Goal: Book appointment/travel/reservation

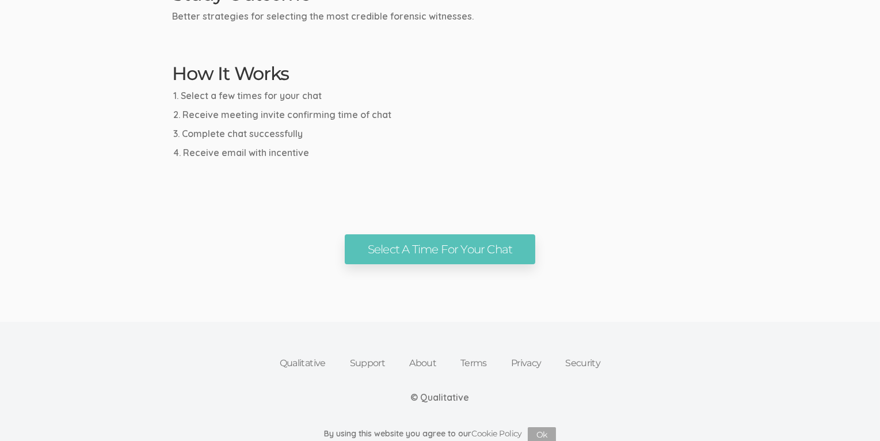
scroll to position [608, 0]
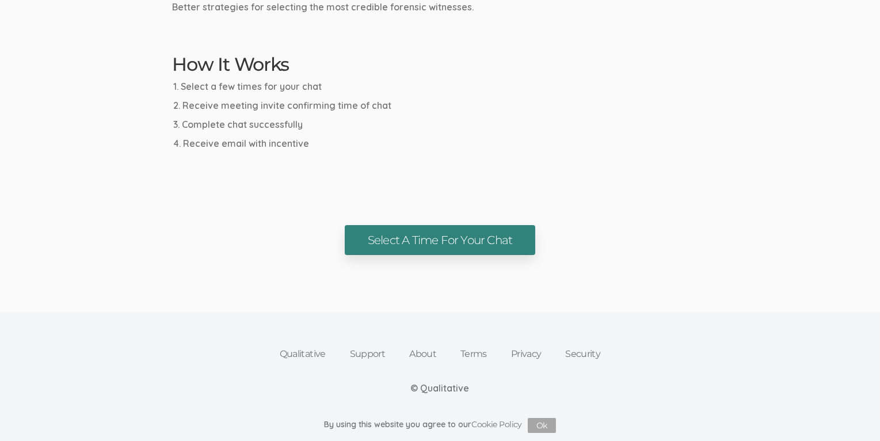
click at [472, 247] on link "Select A Time For Your Chat" at bounding box center [440, 240] width 190 height 30
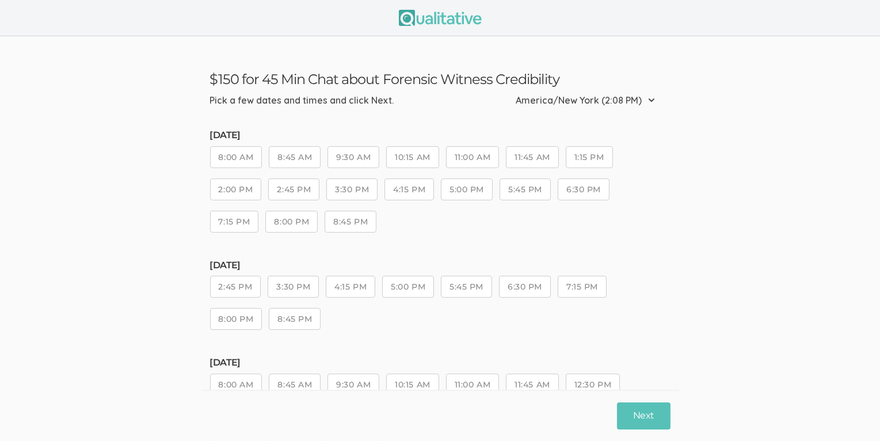
click at [236, 289] on button "2:45 PM" at bounding box center [235, 287] width 51 height 22
click at [304, 287] on button "3:30 PM" at bounding box center [293, 287] width 51 height 22
click at [336, 285] on button "4:15 PM" at bounding box center [350, 287] width 49 height 22
click at [400, 287] on button "5:00 PM" at bounding box center [408, 287] width 52 height 22
click at [474, 286] on button "5:45 PM" at bounding box center [466, 287] width 51 height 22
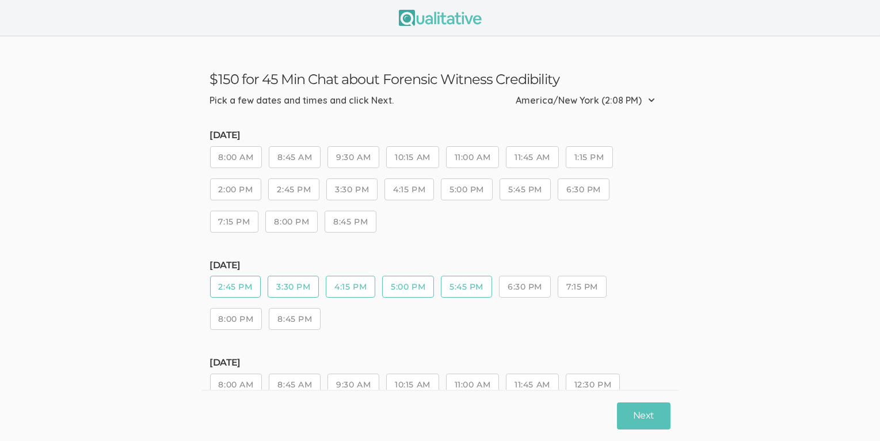
click at [518, 285] on button "6:30 PM" at bounding box center [525, 287] width 52 height 22
click at [575, 285] on button "7:15 PM" at bounding box center [582, 287] width 49 height 22
click at [254, 316] on button "8:00 PM" at bounding box center [236, 319] width 52 height 22
click at [299, 316] on button "8:45 PM" at bounding box center [295, 319] width 52 height 22
click at [661, 424] on button "Next" at bounding box center [643, 415] width 53 height 27
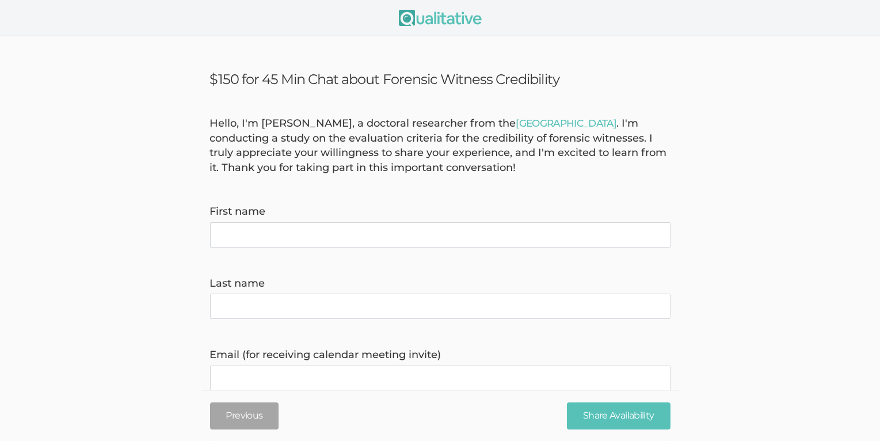
click at [322, 227] on name "First name" at bounding box center [440, 234] width 460 height 25
type name "[PERSON_NAME]"
click at [259, 376] on invite\) "Email (for receiving calendar meeting invite)" at bounding box center [440, 377] width 460 height 25
type invite\) "[EMAIL_ADDRESS][DOMAIN_NAME]"
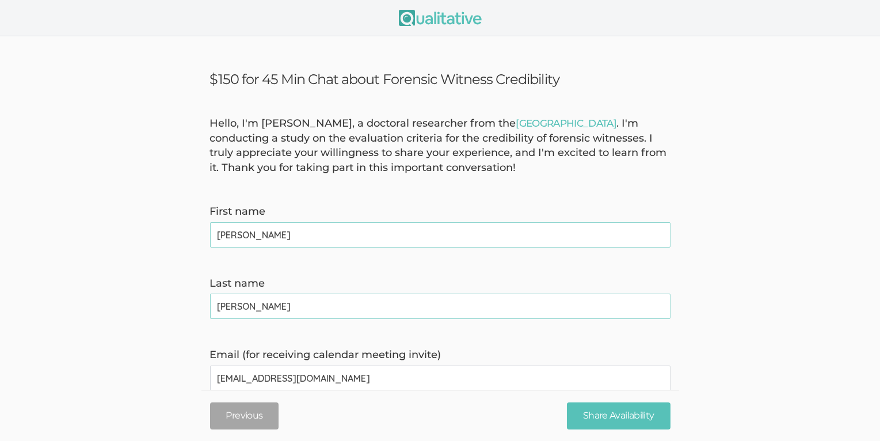
type time\) "7577391578"
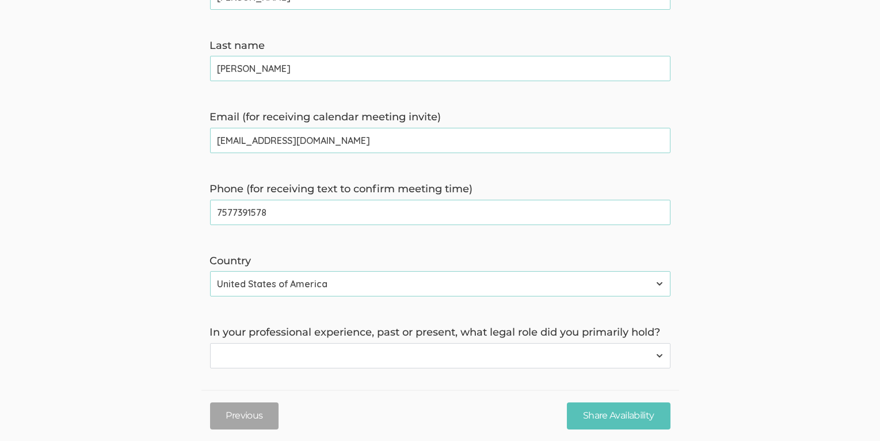
scroll to position [269, 0]
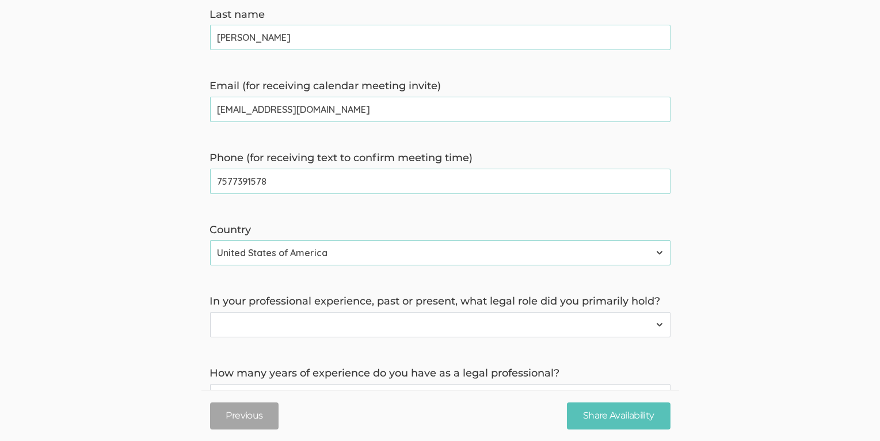
click at [658, 323] on select "Forensic Professional (also includes Forensic Analyst or Forensic Examiner) Inv…" at bounding box center [440, 324] width 460 height 25
click at [99, 260] on form "Hello, I'm [PERSON_NAME], a doctoral researcher from the [GEOGRAPHIC_DATA] . I'…" at bounding box center [440, 161] width 880 height 626
click at [661, 321] on select "Forensic Professional (also includes Forensic Analyst or Forensic Examiner) Inv…" at bounding box center [440, 324] width 460 height 25
select select "5"
click at [210, 312] on select "Forensic Professional (also includes Forensic Analyst or Forensic Examiner) Inv…" at bounding box center [440, 324] width 460 height 25
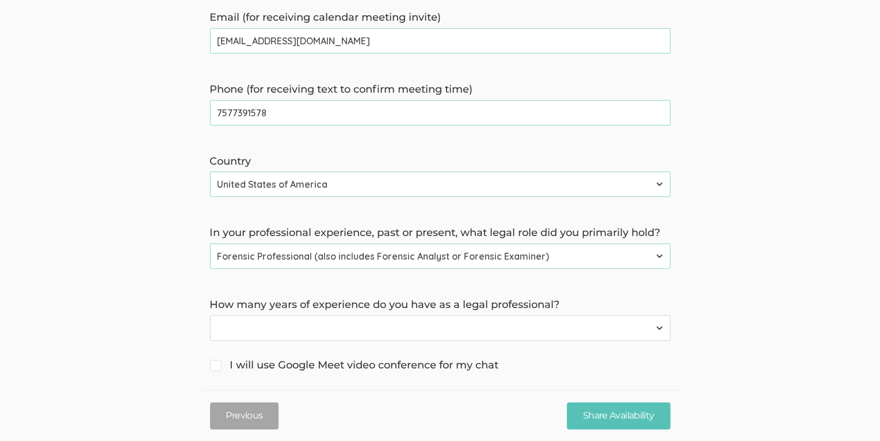
scroll to position [346, 0]
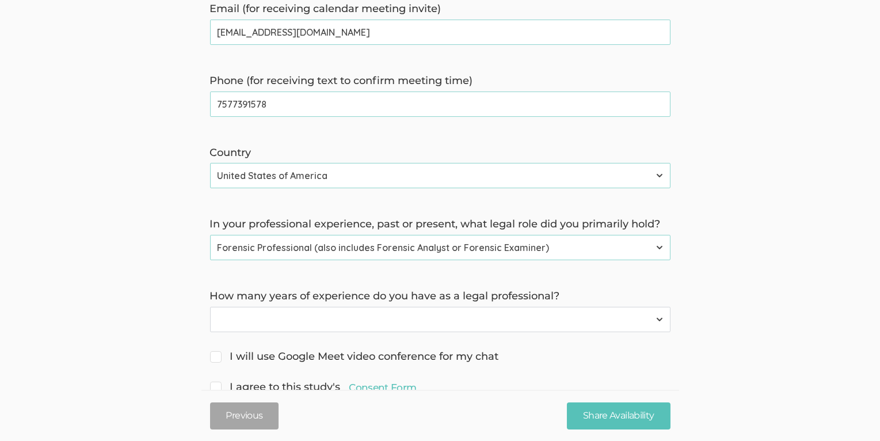
click at [657, 318] on select "Less than 1 year 1 to 4 years 5+ years" at bounding box center [440, 319] width 460 height 25
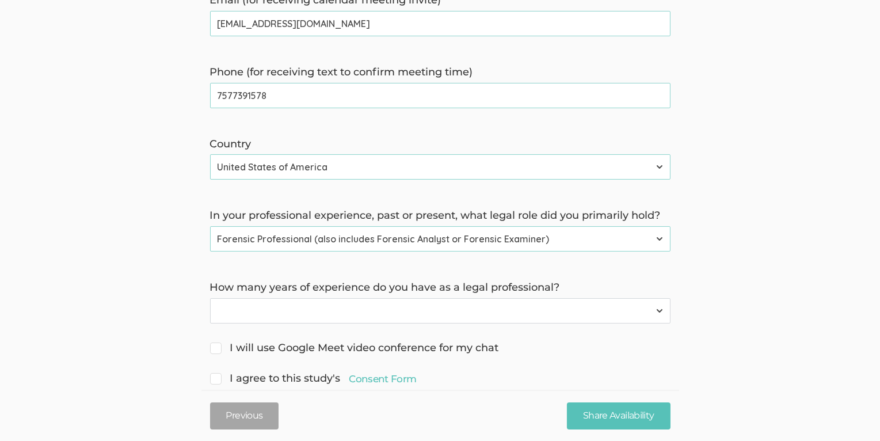
scroll to position [381, 0]
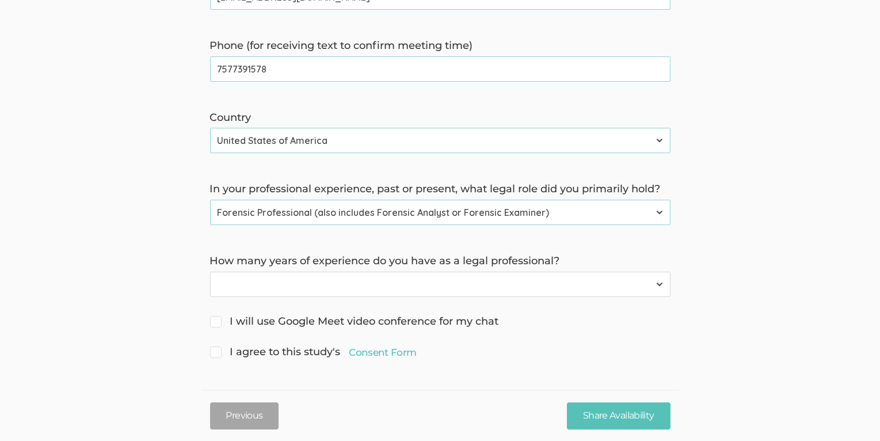
click at [660, 284] on select "Less than 1 year 1 to 4 years 5+ years" at bounding box center [440, 284] width 460 height 25
select select "2"
click at [210, 272] on select "Less than 1 year 1 to 4 years 5+ years" at bounding box center [440, 284] width 460 height 25
click at [212, 319] on input "I will use Google Meet video conference for my chat" at bounding box center [213, 319] width 7 height 7
checkbox input "true"
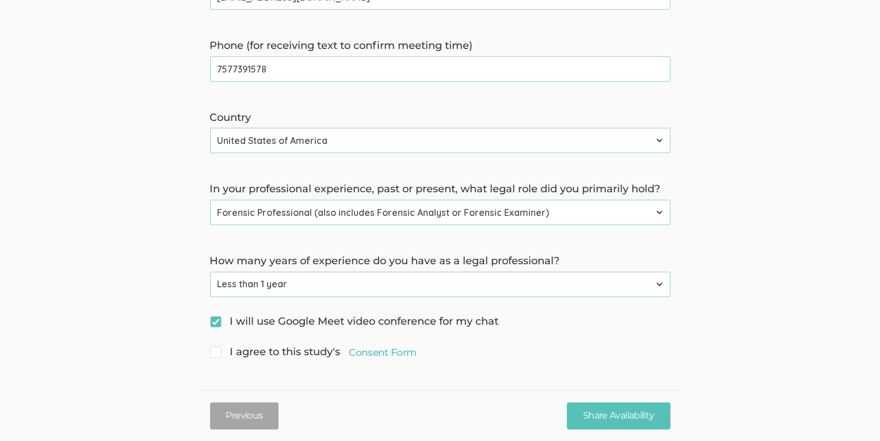
click at [218, 353] on span "I agree to this study's Consent Form" at bounding box center [313, 352] width 207 height 15
click at [218, 353] on input "I agree to this study's Consent Form" at bounding box center [213, 350] width 7 height 7
checkbox input "true"
click at [631, 413] on input "Share Availability" at bounding box center [618, 415] width 103 height 27
